Goal: Task Accomplishment & Management: Use online tool/utility

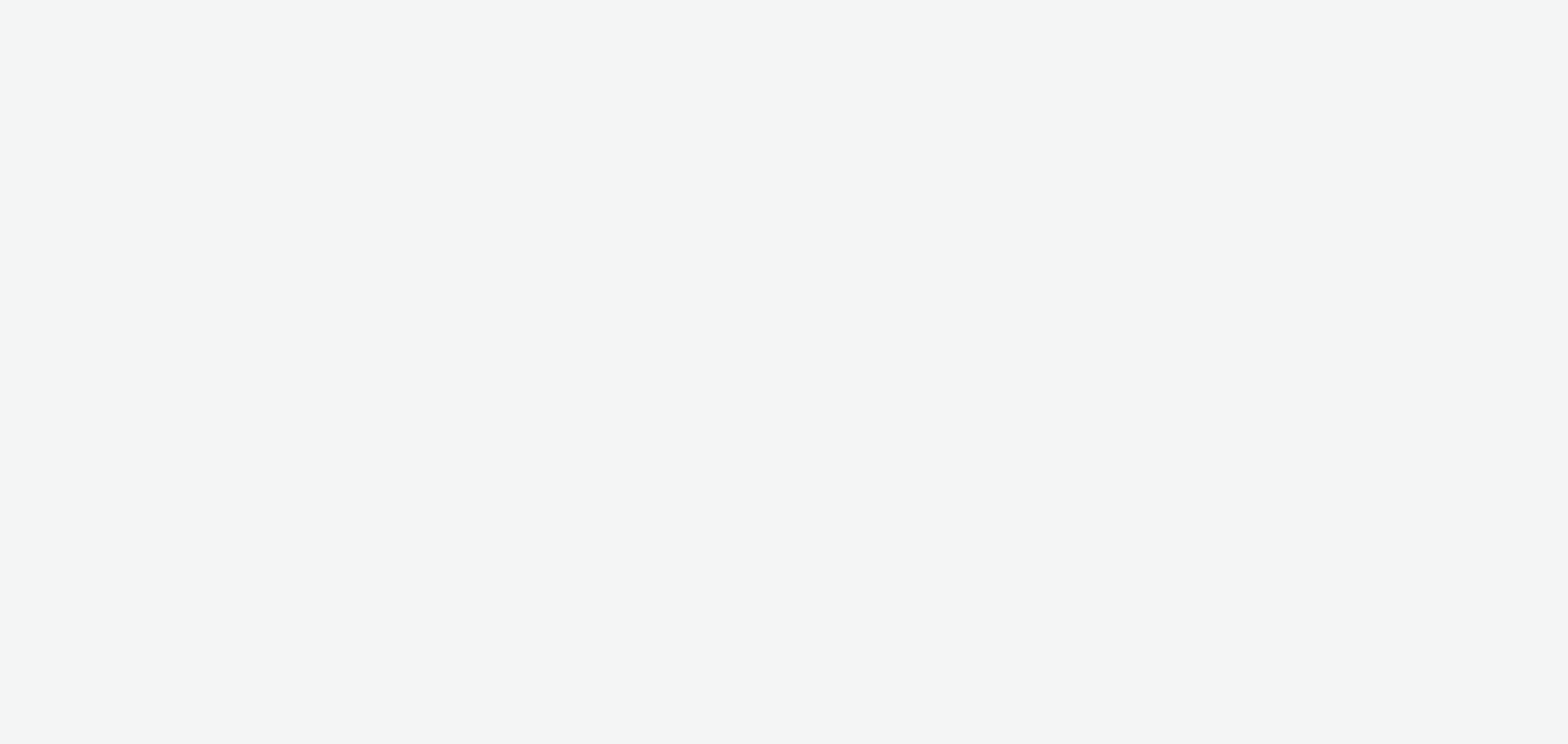
select select "cff8590b-41ac-41ea-8cbb-9853a913f89b"
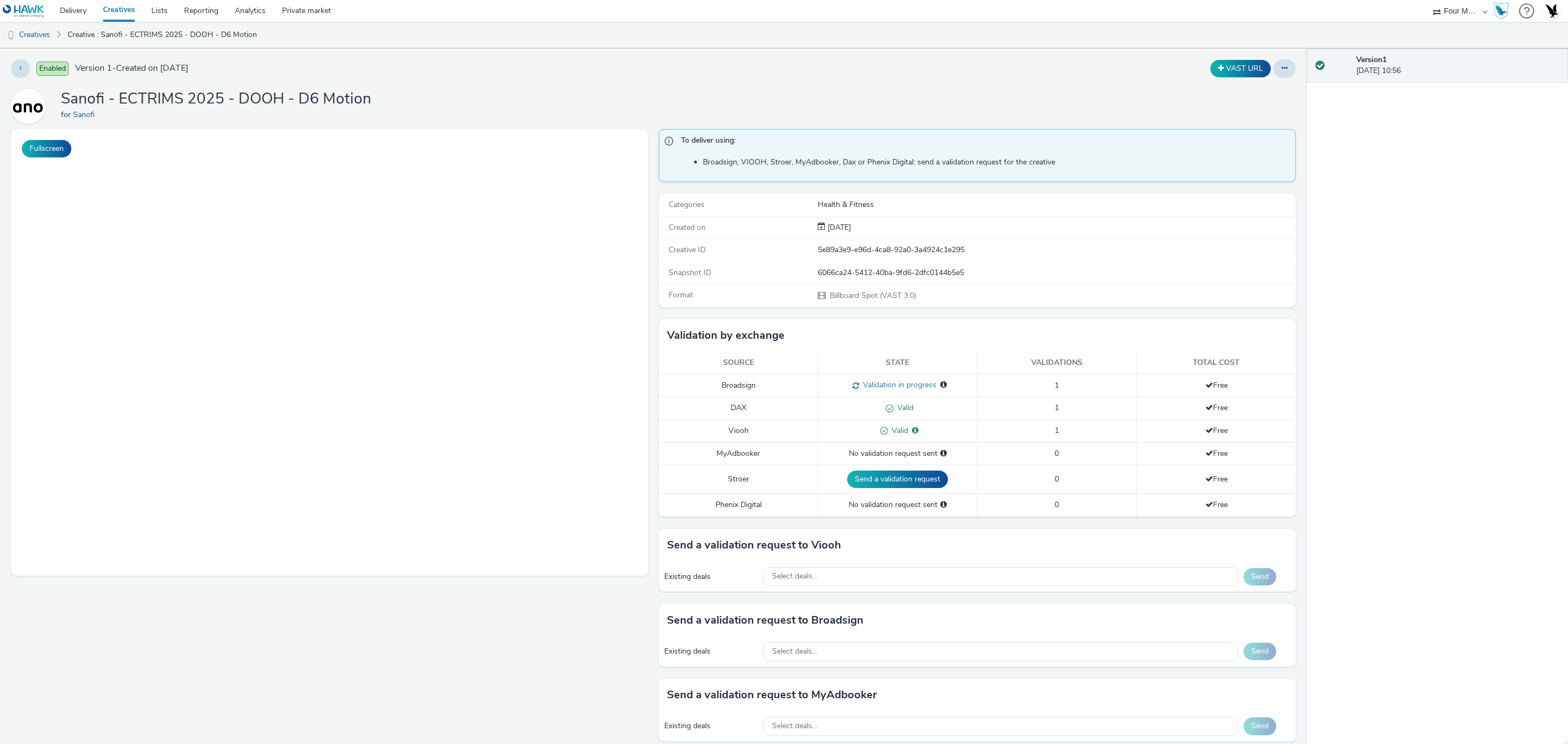
scroll to position [1, 0]
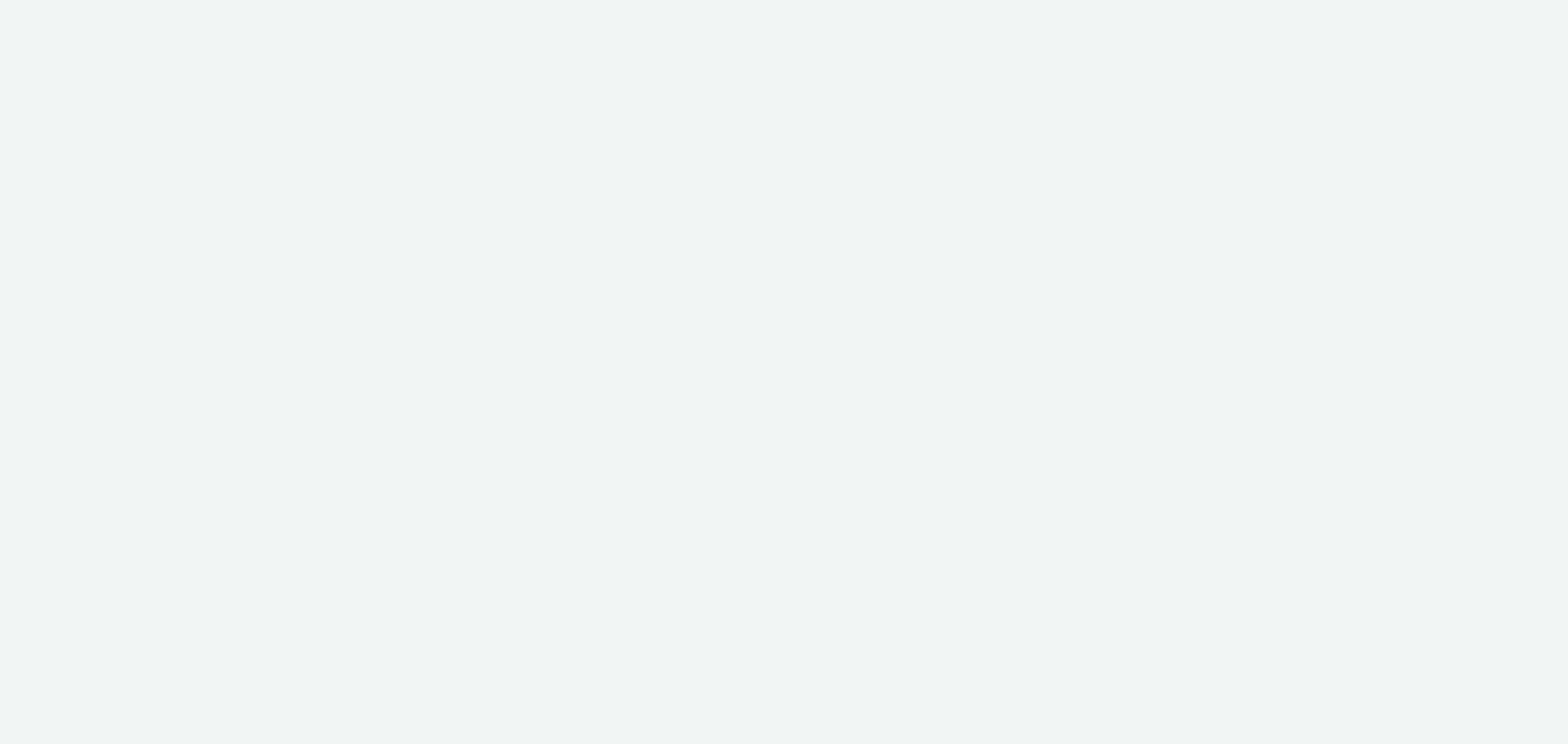
select select "cff8590b-41ac-41ea-8cbb-9853a913f89b"
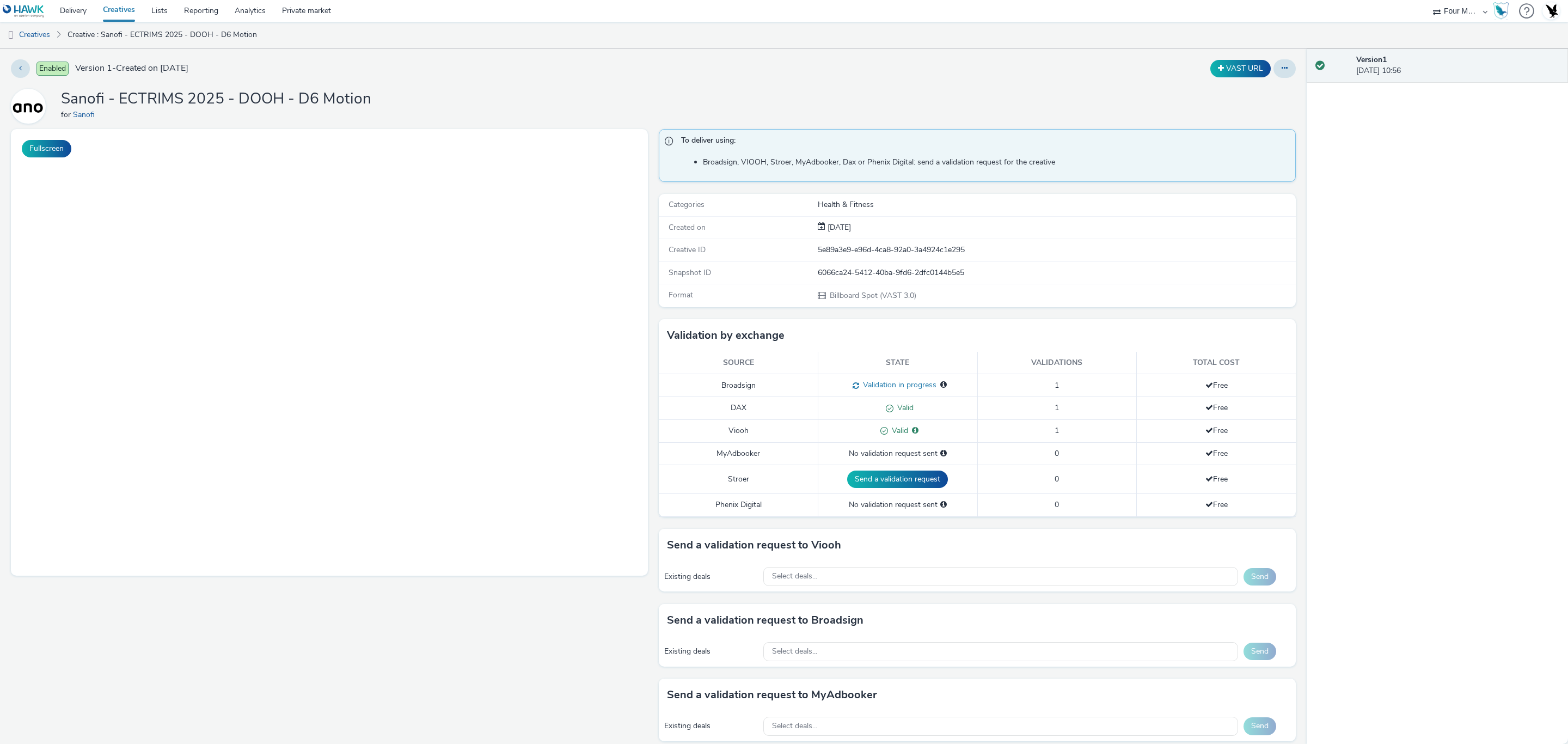
click at [989, 306] on div "Format Billboard Spot (VAST 3.0)" at bounding box center [977, 295] width 637 height 22
